Goal: Transaction & Acquisition: Subscribe to service/newsletter

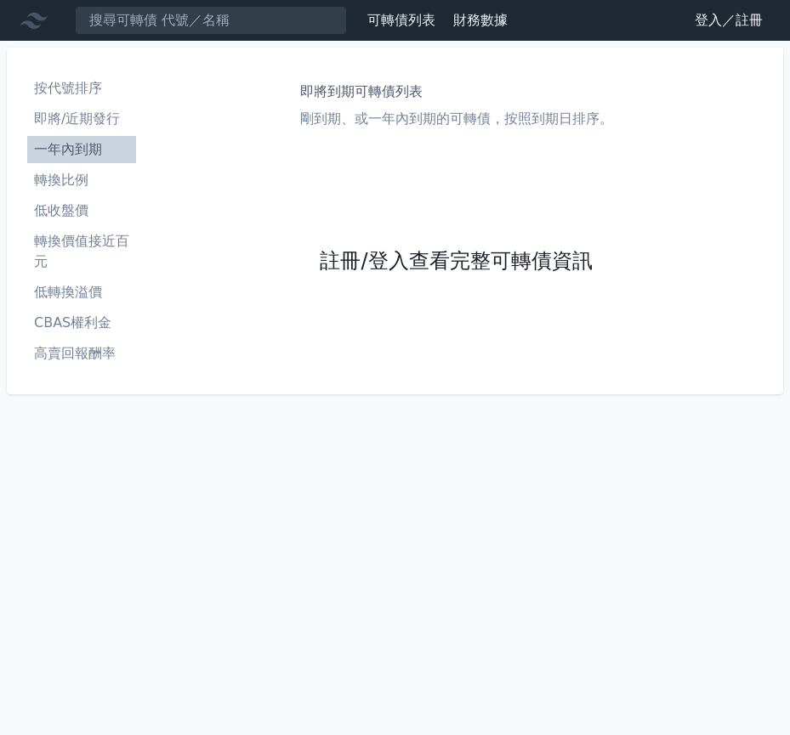
click at [456, 261] on link "註冊/登入查看完整可轉債資訊" at bounding box center [456, 261] width 272 height 27
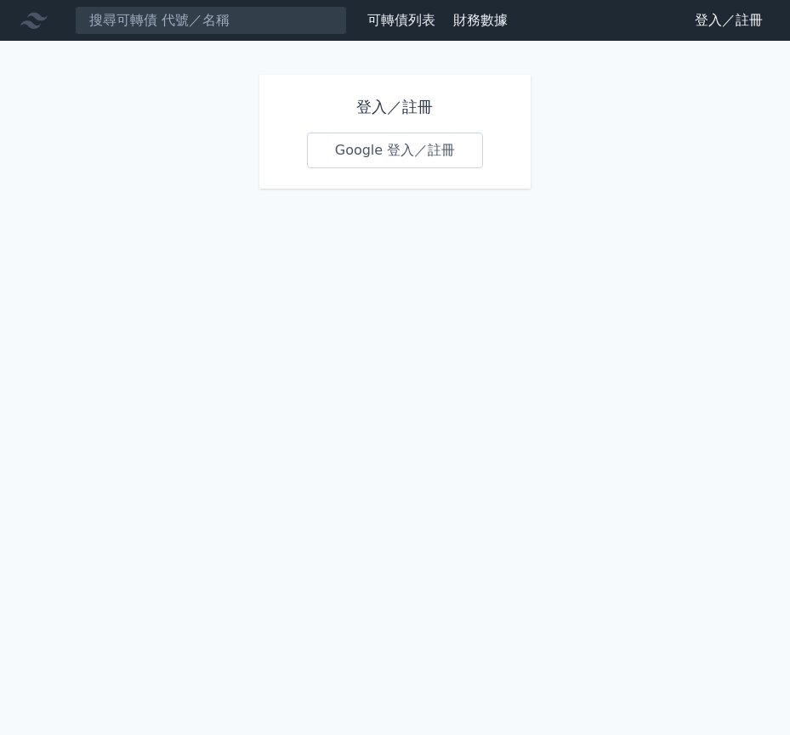
click at [394, 150] on link "Google 登入／註冊" at bounding box center [395, 151] width 177 height 36
